Goal: Transaction & Acquisition: Purchase product/service

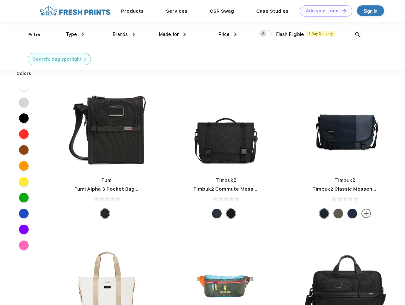
scroll to position [0, 0]
click at [324, 11] on link "Add your Logo Design Tool" at bounding box center [326, 10] width 52 height 11
click at [0, 0] on div "Design Tool" at bounding box center [0, 0] width 0 height 0
click at [341, 10] on link "Add your Logo Design Tool" at bounding box center [326, 10] width 52 height 11
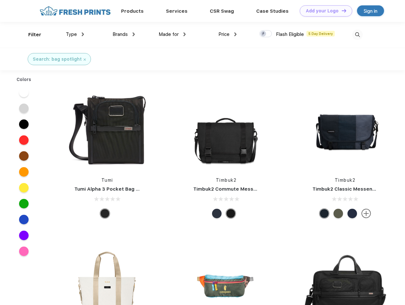
click at [31, 35] on div "Filter" at bounding box center [34, 34] width 13 height 7
click at [75, 34] on span "Type" at bounding box center [71, 34] width 11 height 6
click at [124, 34] on span "Brands" at bounding box center [120, 34] width 15 height 6
click at [172, 34] on span "Made for" at bounding box center [169, 34] width 20 height 6
click at [228, 34] on span "Price" at bounding box center [223, 34] width 11 height 6
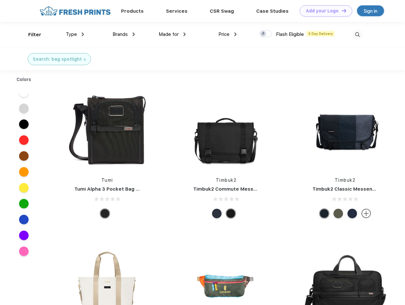
click at [266, 34] on div at bounding box center [266, 33] width 12 height 7
click at [264, 34] on input "checkbox" at bounding box center [262, 32] width 4 height 4
click at [357, 35] on img at bounding box center [357, 35] width 10 height 10
